Goal: Navigation & Orientation: Understand site structure

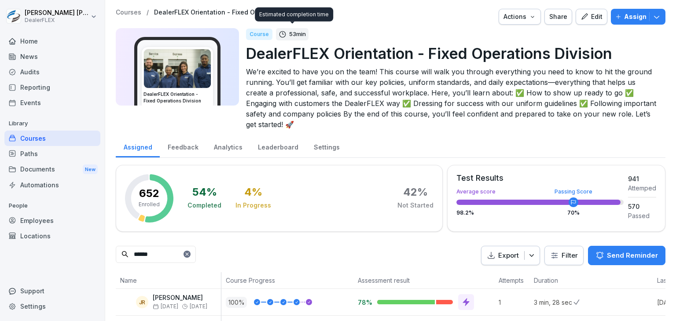
click at [37, 41] on div "Home" at bounding box center [52, 40] width 96 height 15
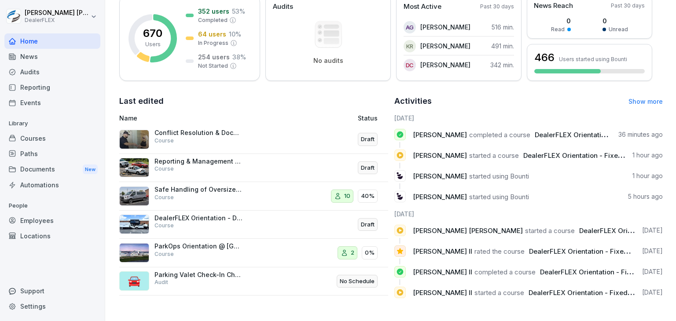
scroll to position [142, 0]
click at [205, 187] on div "Safe Handling of Oversized Vehicles Course" at bounding box center [198, 194] width 88 height 16
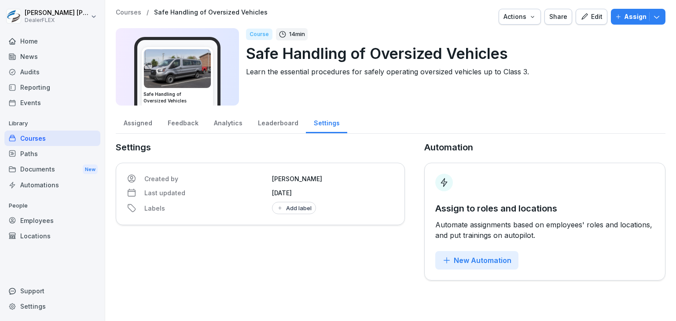
click at [179, 123] on div "Feedback" at bounding box center [183, 122] width 46 height 22
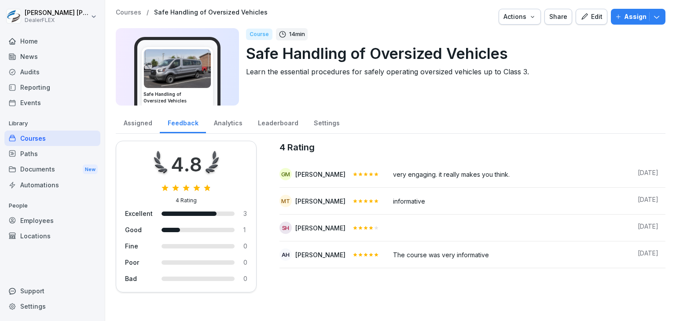
click at [143, 127] on div "Assigned" at bounding box center [138, 122] width 44 height 22
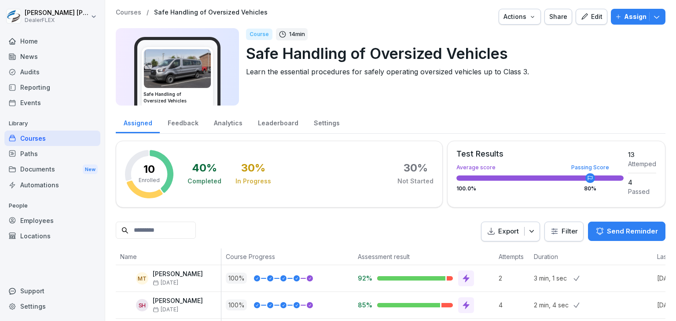
click at [28, 41] on div "Home" at bounding box center [52, 40] width 96 height 15
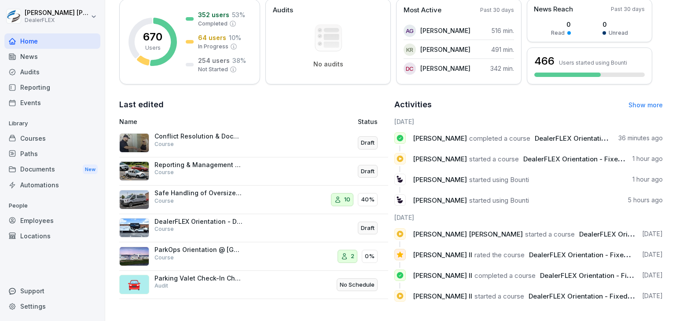
scroll to position [132, 0]
click at [31, 139] on div "Courses" at bounding box center [52, 138] width 96 height 15
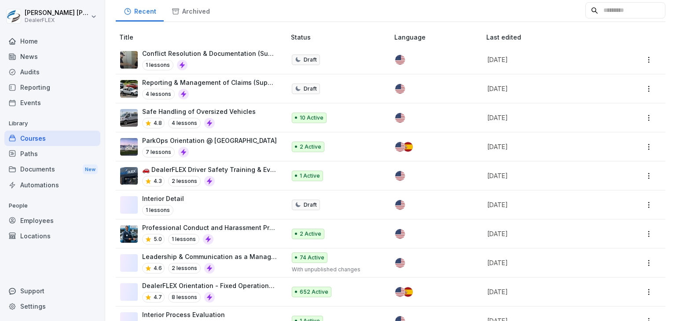
scroll to position [88, 0]
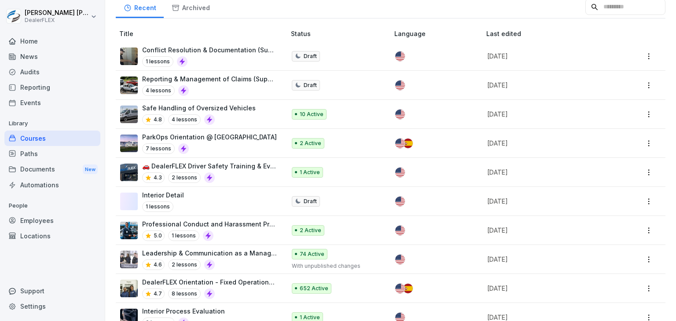
click at [225, 143] on div "7 lessons" at bounding box center [209, 148] width 135 height 11
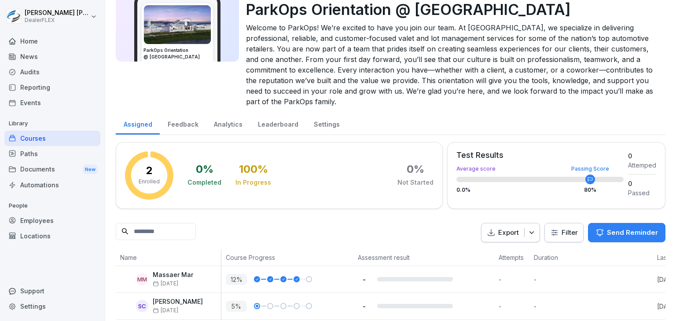
scroll to position [64, 0]
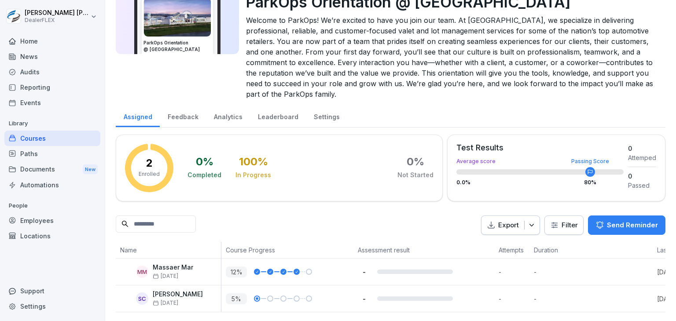
click at [179, 105] on div "Feedback" at bounding box center [183, 116] width 46 height 22
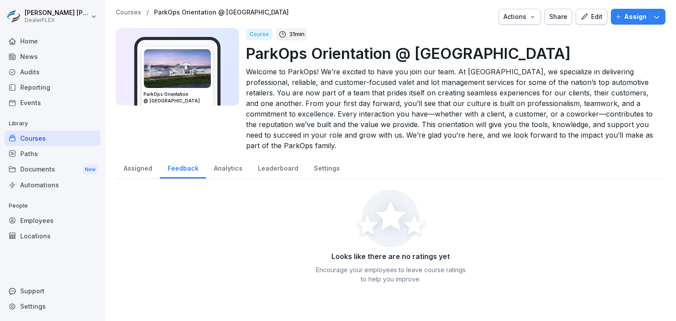
click at [128, 166] on div "Assigned" at bounding box center [138, 167] width 44 height 22
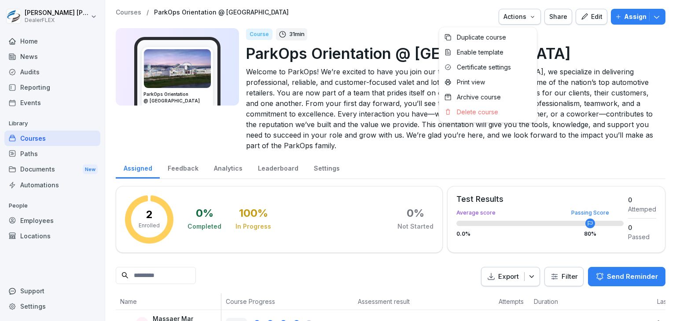
click at [530, 20] on icon "button" at bounding box center [532, 16] width 7 height 7
click at [374, 22] on html "[PERSON_NAME] DealerFLEX Home News Audits Reporting Events Library Courses Path…" at bounding box center [338, 160] width 676 height 321
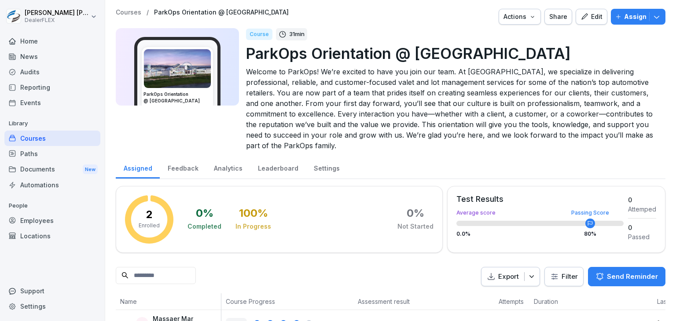
click at [27, 70] on div "Audits" at bounding box center [52, 71] width 96 height 15
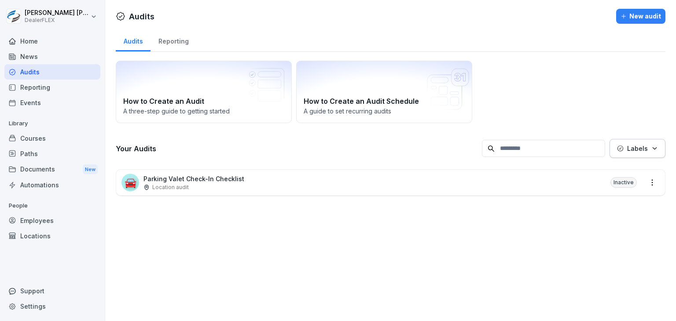
click at [27, 59] on div "News" at bounding box center [52, 56] width 96 height 15
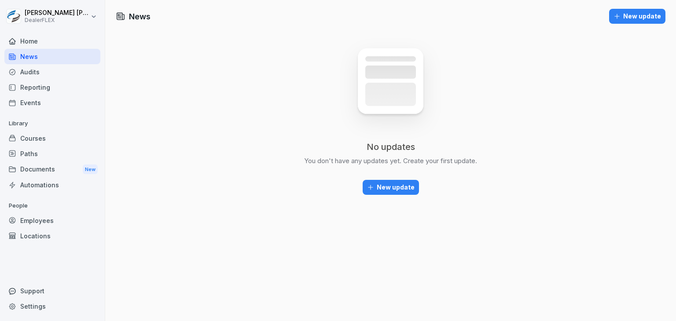
click at [32, 41] on div "Home" at bounding box center [52, 40] width 96 height 15
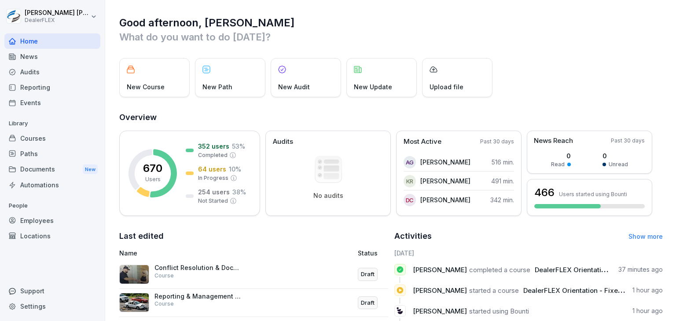
click at [35, 136] on div "Courses" at bounding box center [52, 138] width 96 height 15
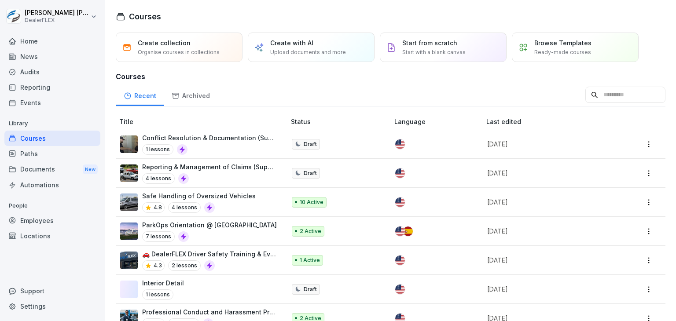
click at [33, 220] on div "Employees" at bounding box center [52, 220] width 96 height 15
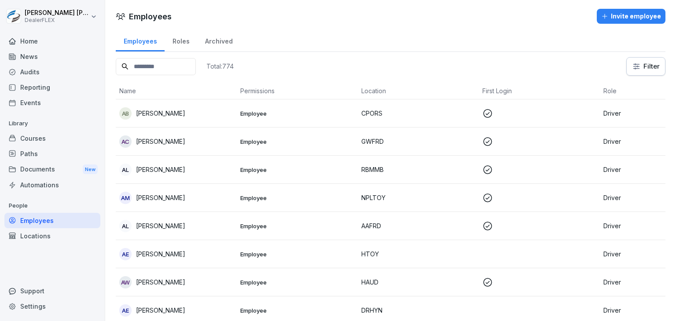
click at [33, 44] on div "Home" at bounding box center [52, 40] width 96 height 15
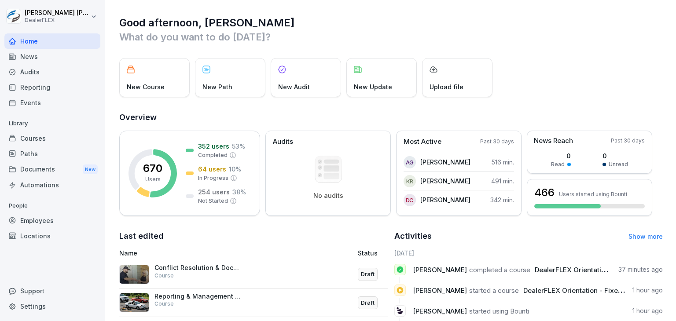
click at [39, 86] on div "Reporting" at bounding box center [52, 87] width 96 height 15
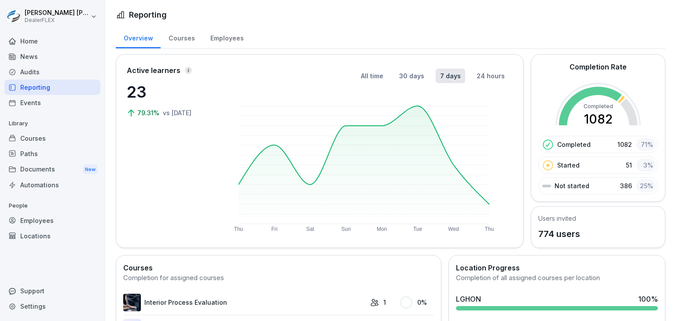
click at [32, 41] on div "Home" at bounding box center [52, 40] width 96 height 15
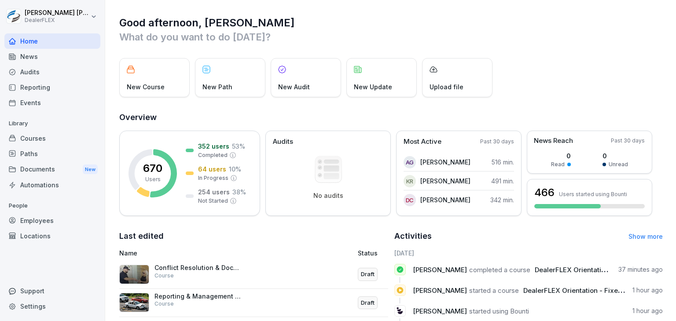
click at [35, 69] on div "Audits" at bounding box center [52, 71] width 96 height 15
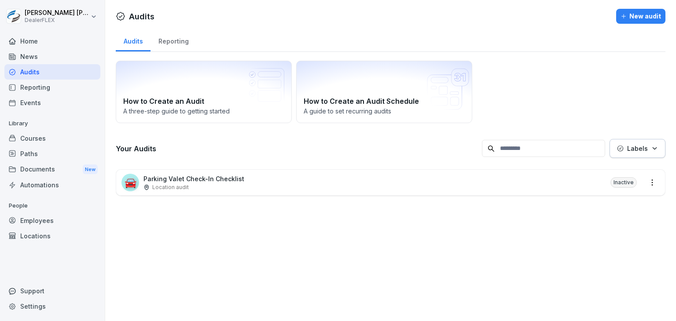
click at [36, 52] on div "News" at bounding box center [52, 56] width 96 height 15
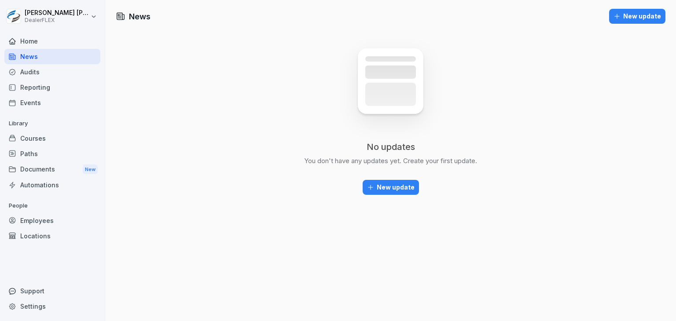
click at [37, 42] on div "Home" at bounding box center [52, 40] width 96 height 15
